Goal: Task Accomplishment & Management: Manage account settings

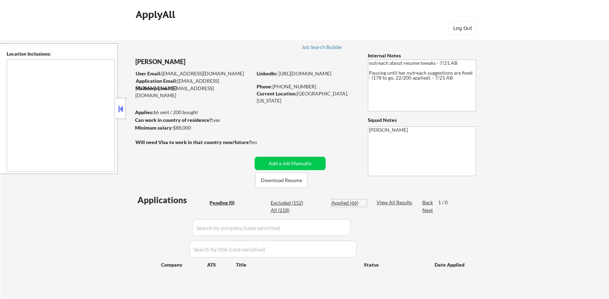
click at [348, 204] on div "Applied (66)" at bounding box center [349, 202] width 35 height 7
select select ""applied""
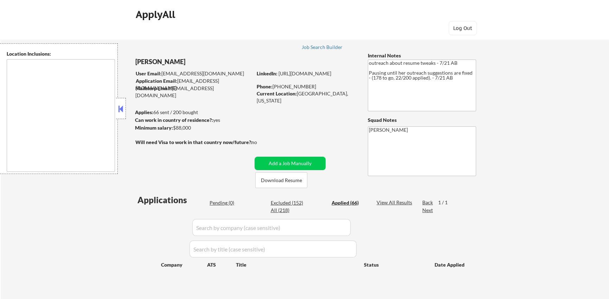
select select ""applied""
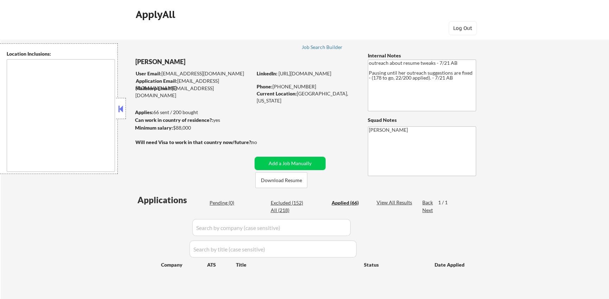
select select ""applied""
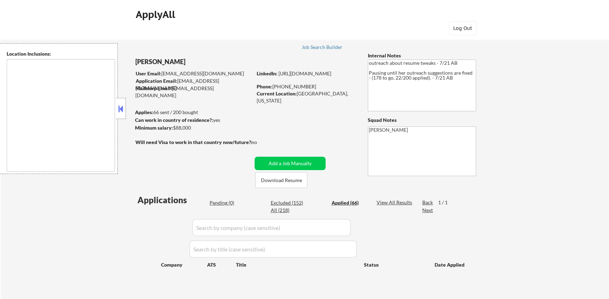
select select ""applied""
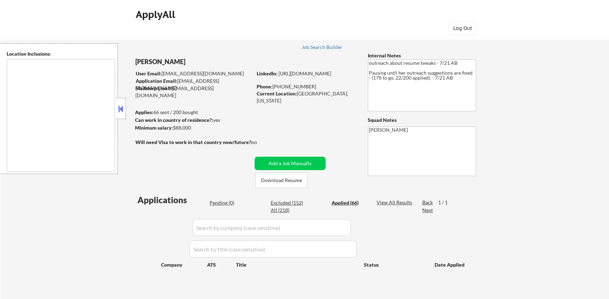
select select ""applied""
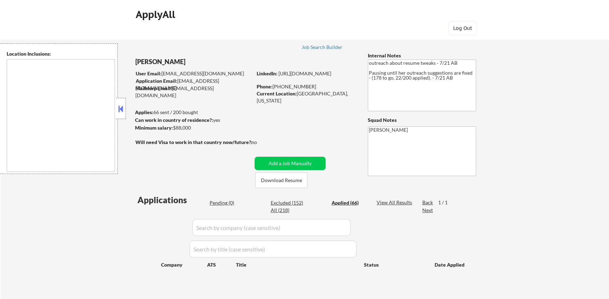
select select ""applied""
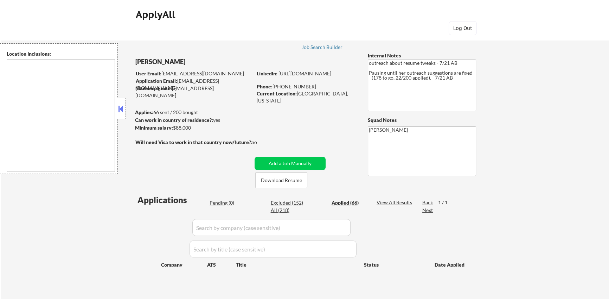
select select ""applied""
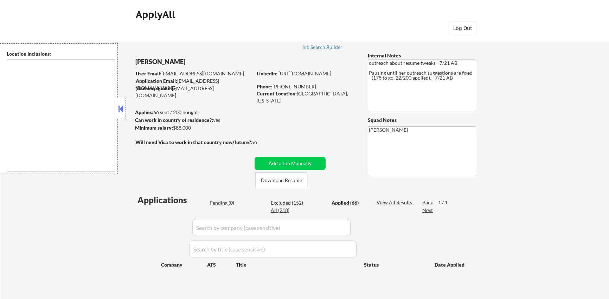
select select ""applied""
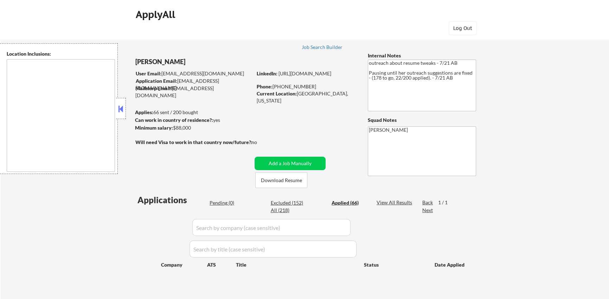
select select ""applied""
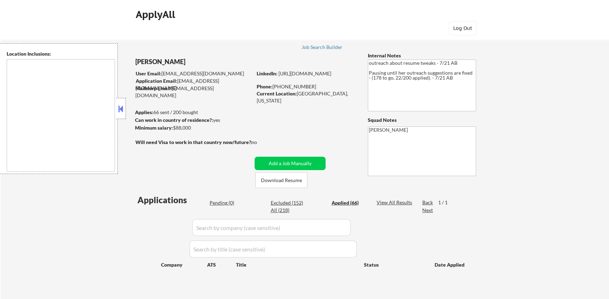
select select ""applied""
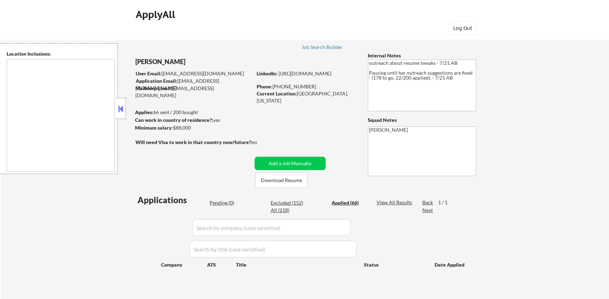
select select ""applied""
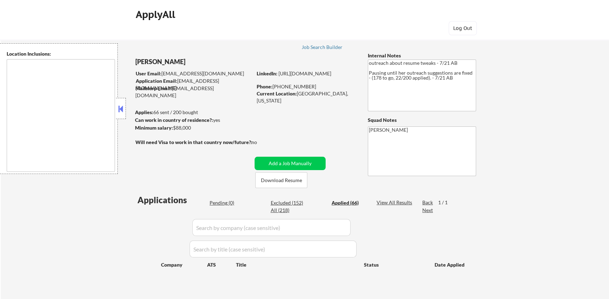
select select ""applied""
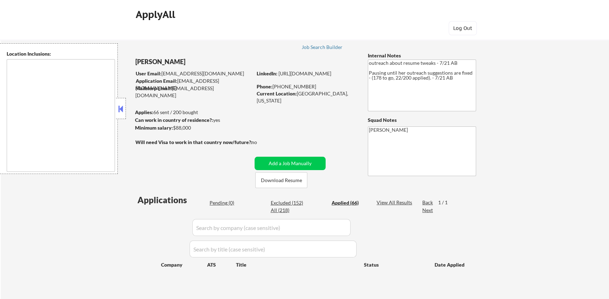
select select ""applied""
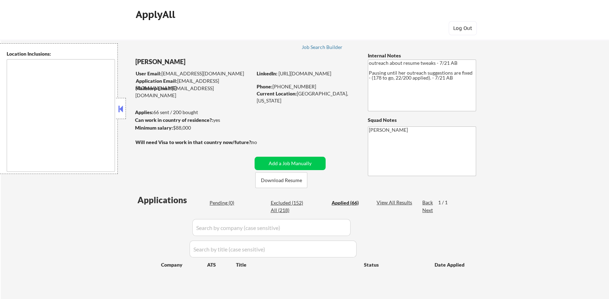
select select ""applied""
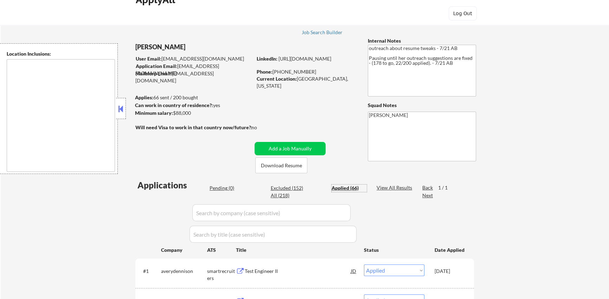
scroll to position [227, 0]
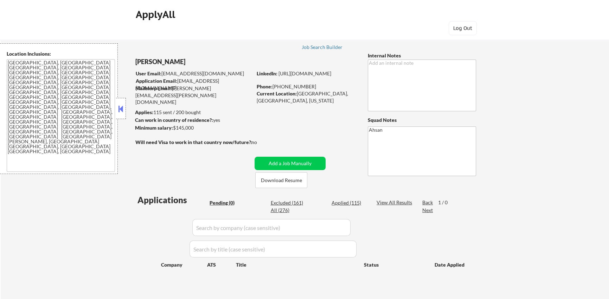
scroll to position [1, 0]
click at [347, 202] on div "Applied (115)" at bounding box center [349, 201] width 35 height 7
click at [341, 200] on div "Applied (115)" at bounding box center [349, 201] width 35 height 7
select select ""applied""
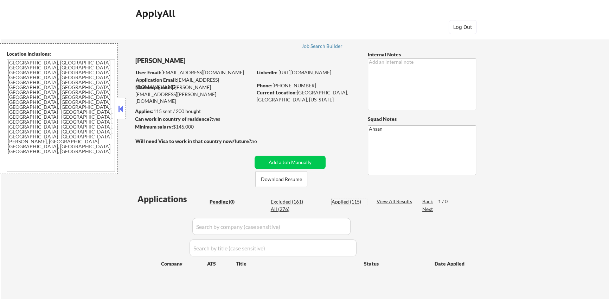
select select ""applied""
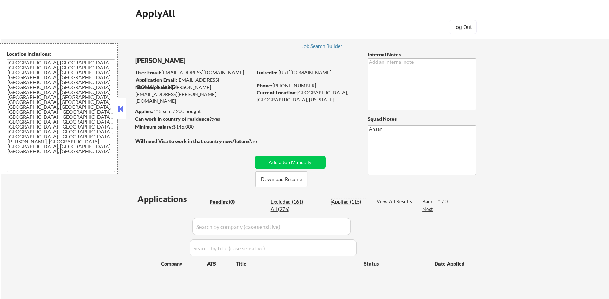
select select ""applied""
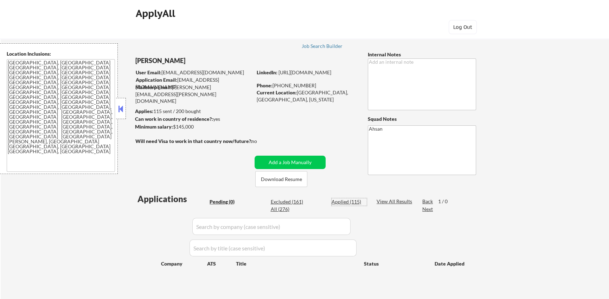
select select ""applied""
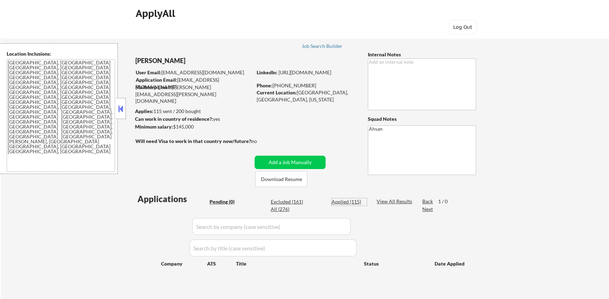
select select ""applied""
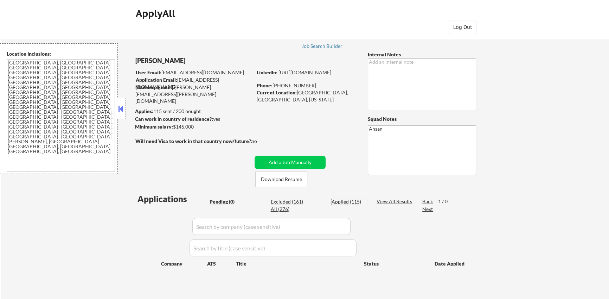
select select ""applied""
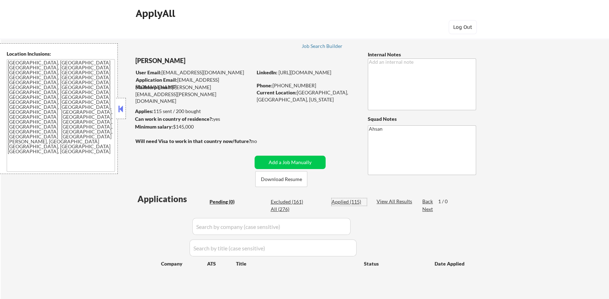
select select ""applied""
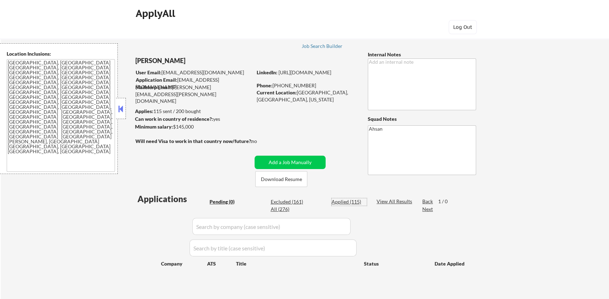
select select ""applied""
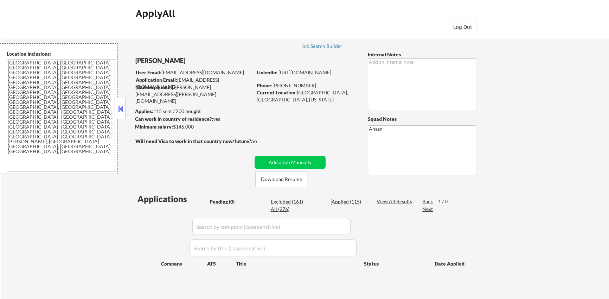
select select ""applied""
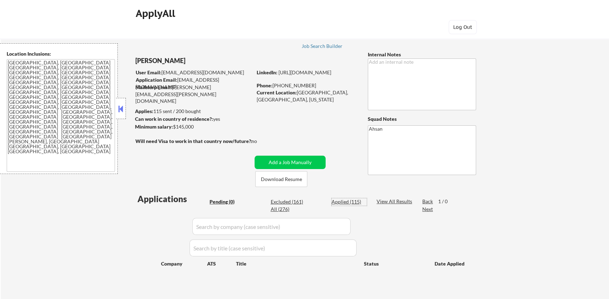
select select ""applied""
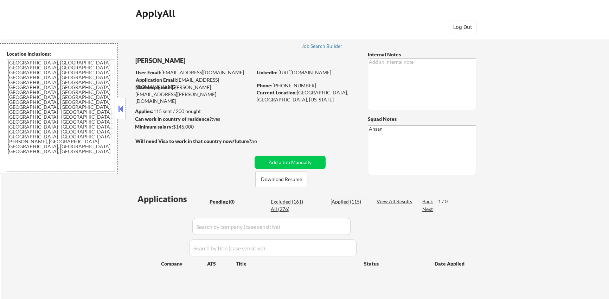
select select ""applied""
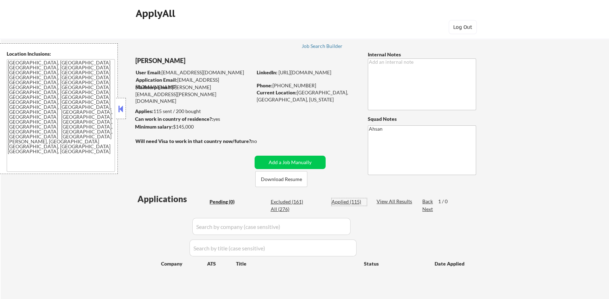
select select ""applied""
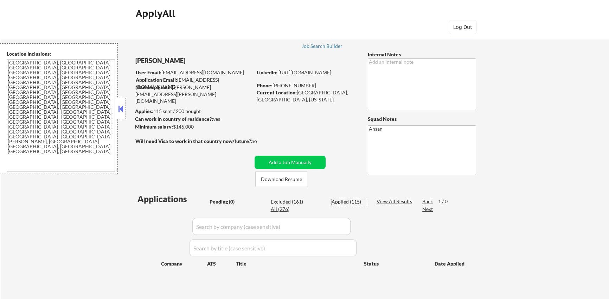
select select ""applied""
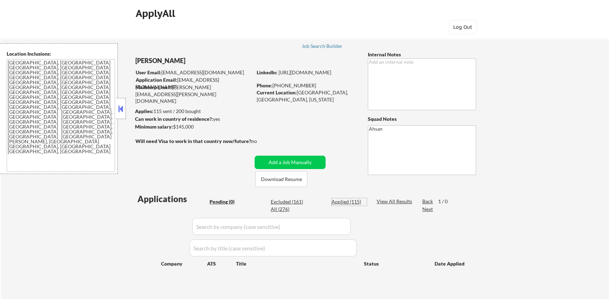
select select ""applied""
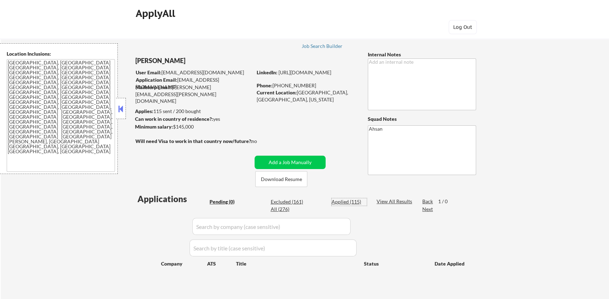
select select ""applied""
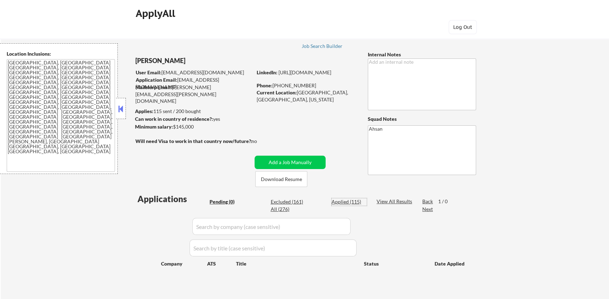
select select ""applied""
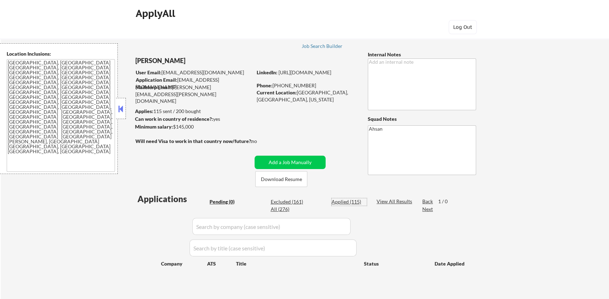
select select ""applied""
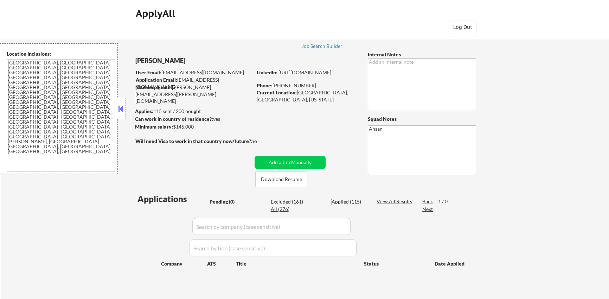
select select ""applied""
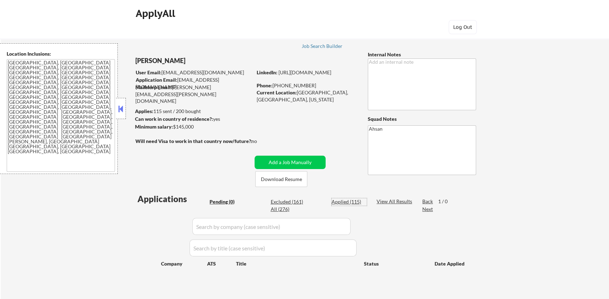
select select ""applied""
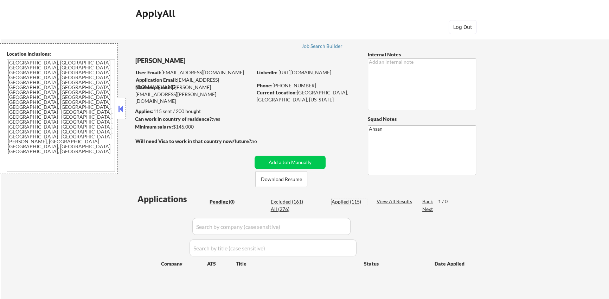
select select ""applied""
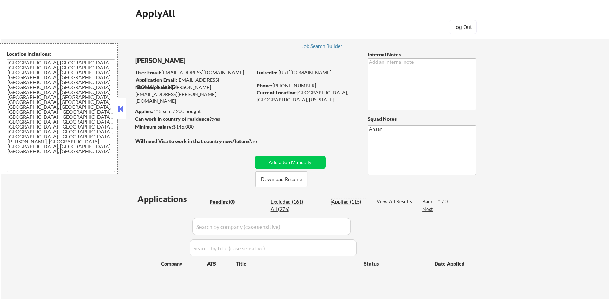
select select ""applied""
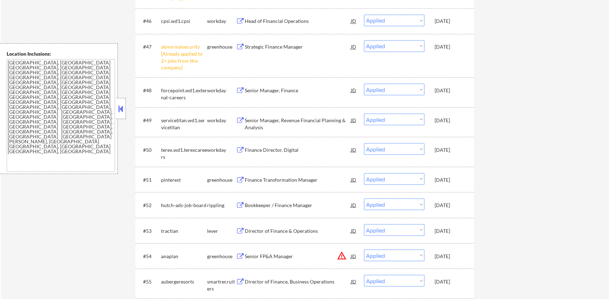
scroll to position [1784, 0]
